Goal: Transaction & Acquisition: Subscribe to service/newsletter

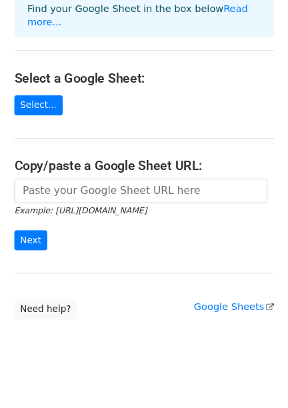
scroll to position [111, 0]
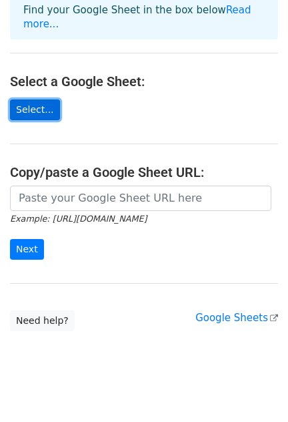
click at [15, 103] on link "Select..." at bounding box center [35, 109] width 50 height 21
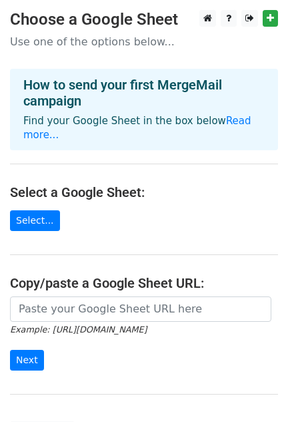
click at [80, 47] on p "Use one of the options below..." at bounding box center [144, 42] width 268 height 14
click at [39, 214] on link "Select..." at bounding box center [35, 220] width 50 height 21
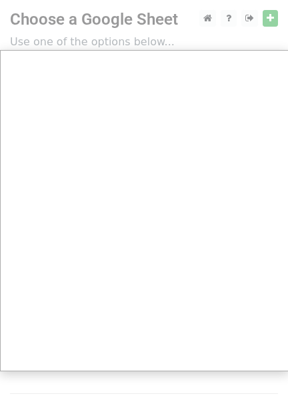
click at [205, 16] on div at bounding box center [144, 266] width 288 height 533
click at [211, 17] on div at bounding box center [144, 266] width 288 height 533
click at [53, 36] on div at bounding box center [144, 266] width 288 height 533
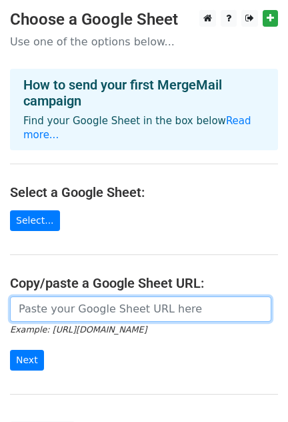
click at [58, 297] on input "url" at bounding box center [140, 308] width 261 height 25
paste input "https://docs.google.com/spreadsheets/d/1JJC4SZq784ie7RAxcEwz1KYJAxPPOphR/edit?g…"
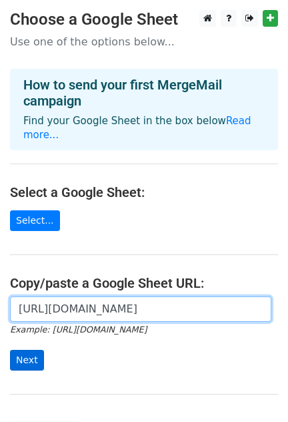
type input "https://docs.google.com/spreadsheets/d/1JJC4SZq784ie7RAxcEwz1KYJAxPPOphR/edit?g…"
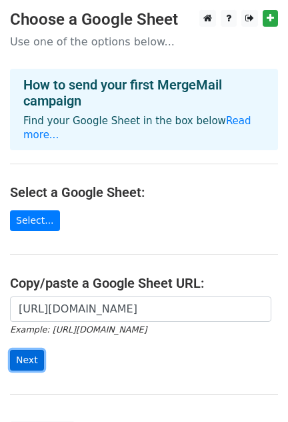
scroll to position [0, 0]
click at [31, 350] on input "Next" at bounding box center [27, 360] width 34 height 21
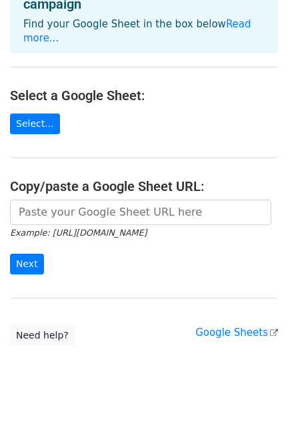
scroll to position [198, 0]
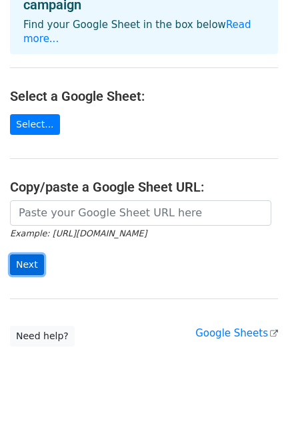
click at [21, 254] on input "Next" at bounding box center [27, 264] width 34 height 21
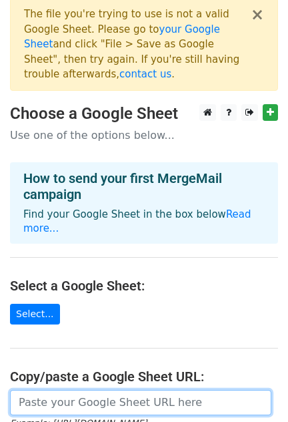
scroll to position [9, 0]
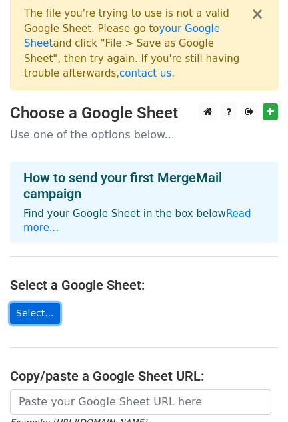
click at [27, 303] on link "Select..." at bounding box center [35, 313] width 50 height 21
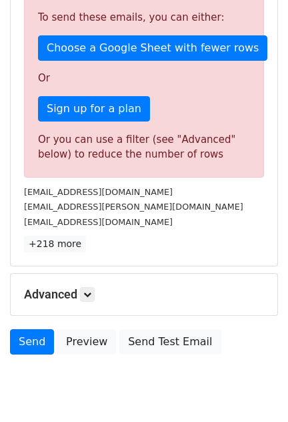
scroll to position [364, 0]
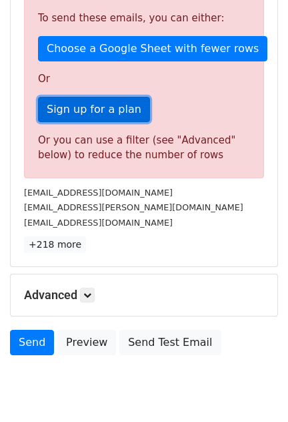
click at [77, 106] on link "Sign up for a plan" at bounding box center [94, 109] width 112 height 25
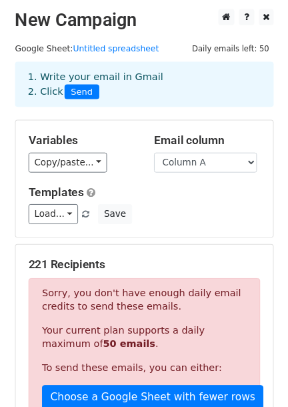
scroll to position [129, 0]
